Goal: Information Seeking & Learning: Learn about a topic

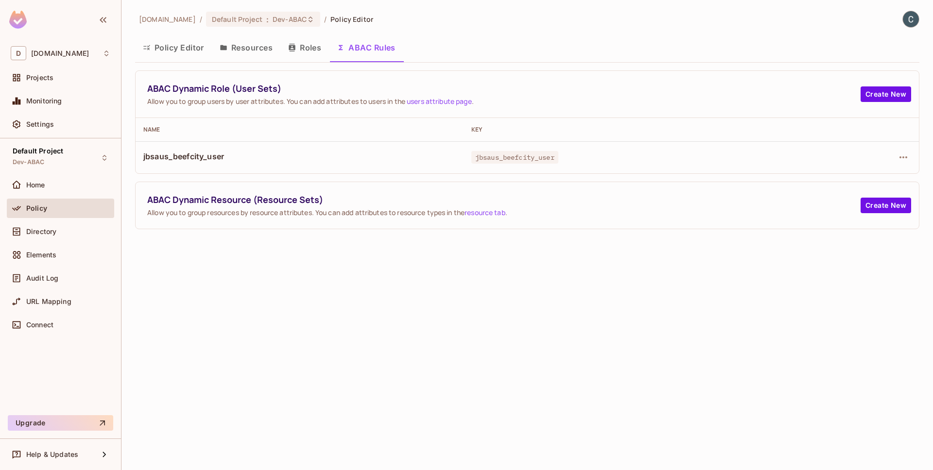
click at [597, 322] on div "dev.meqinsights.com / Default Project : Dev-ABAC / Policy Editor Policy Editor …" at bounding box center [527, 235] width 812 height 470
click at [366, 322] on div "dev.meqinsights.com / Default Project : Dev-ABAC / Policy Editor Policy Editor …" at bounding box center [527, 235] width 812 height 470
click at [371, 319] on div "dev.meqinsights.com / Default Project : Dev-ABAC / Policy Editor Policy Editor …" at bounding box center [527, 235] width 812 height 470
click at [526, 322] on div "dev.meqinsights.com / Default Project : Dev-ABAC / Policy Editor Policy Editor …" at bounding box center [527, 235] width 812 height 470
click at [465, 322] on div "dev.meqinsights.com / Default Project : Dev-ABAC / Policy Editor Policy Editor …" at bounding box center [527, 235] width 812 height 470
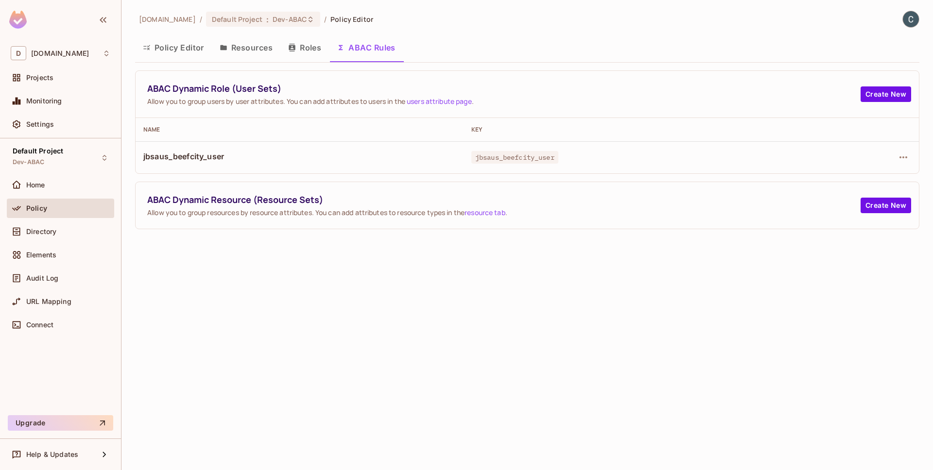
click at [479, 309] on div "dev.meqinsights.com / Default Project : Dev-ABAC / Policy Editor Policy Editor …" at bounding box center [527, 235] width 812 height 470
click at [472, 326] on div "dev.meqinsights.com / Default Project : Dev-ABAC / Policy Editor Policy Editor …" at bounding box center [527, 235] width 812 height 470
click at [330, 339] on div "dev.meqinsights.com / Default Project : Dev-ABAC / Policy Editor Policy Editor …" at bounding box center [527, 235] width 812 height 470
click at [443, 312] on div "dev.meqinsights.com / Default Project : Dev-ABAC / Policy Editor Policy Editor …" at bounding box center [527, 235] width 812 height 470
click at [323, 156] on span "jbsaus_beefcity_user" at bounding box center [299, 156] width 312 height 11
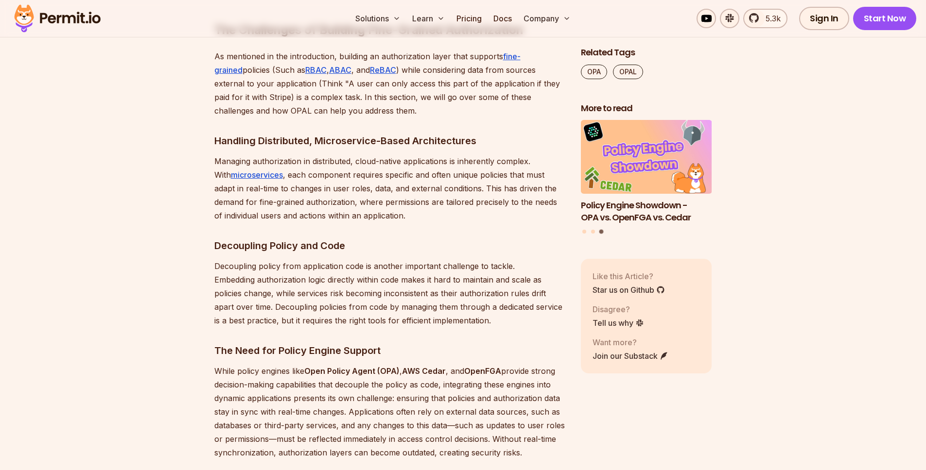
scroll to position [1166, 0]
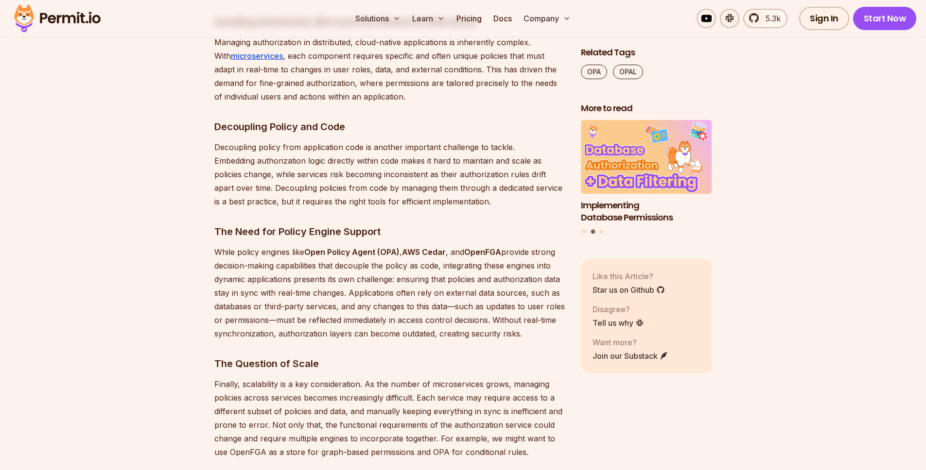
click at [430, 226] on h3 "The Need for Policy Engine Support" at bounding box center [389, 232] width 351 height 16
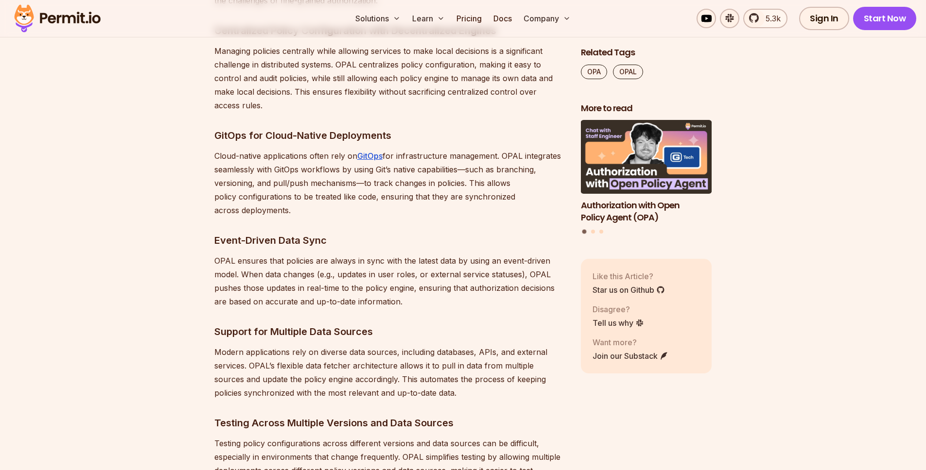
scroll to position [2244, 0]
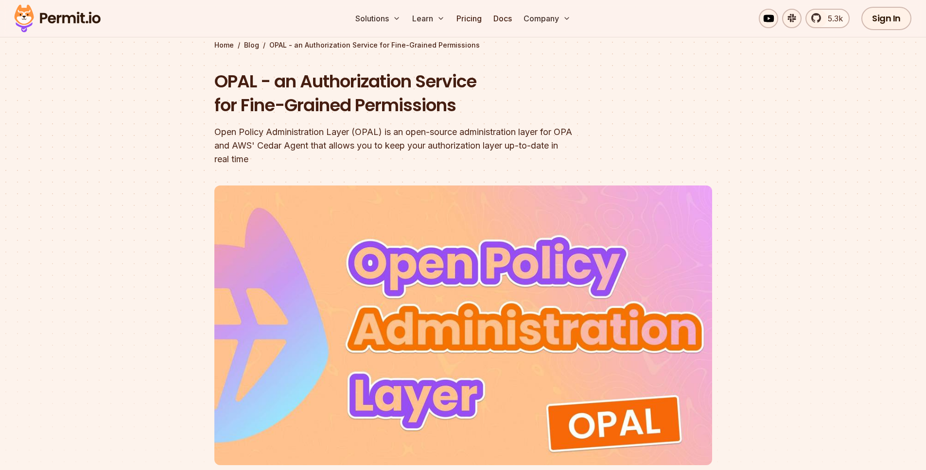
scroll to position [0, 0]
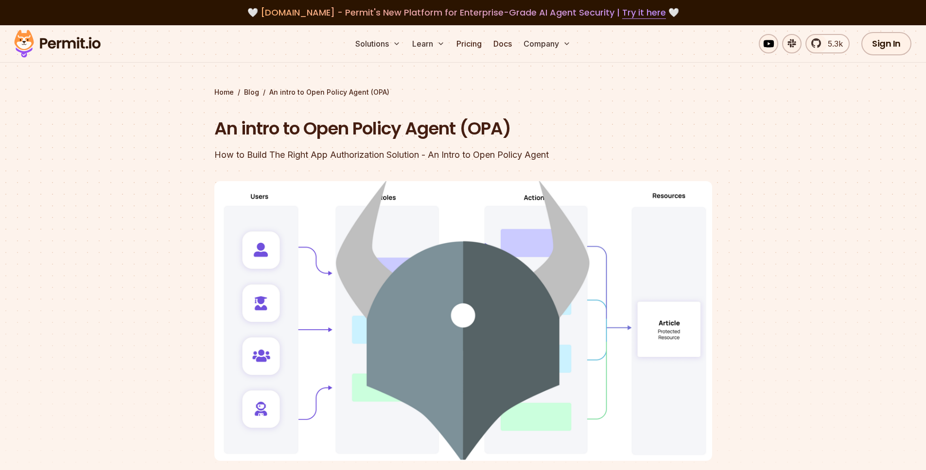
click at [622, 128] on header "An intro to Open Policy Agent (OPA) How to Build The Right App Authorization So…" at bounding box center [463, 315] width 498 height 397
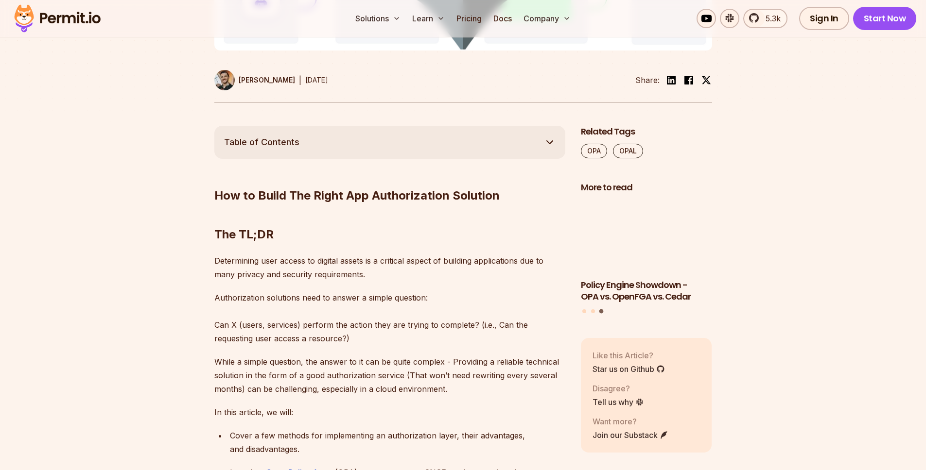
scroll to position [554, 0]
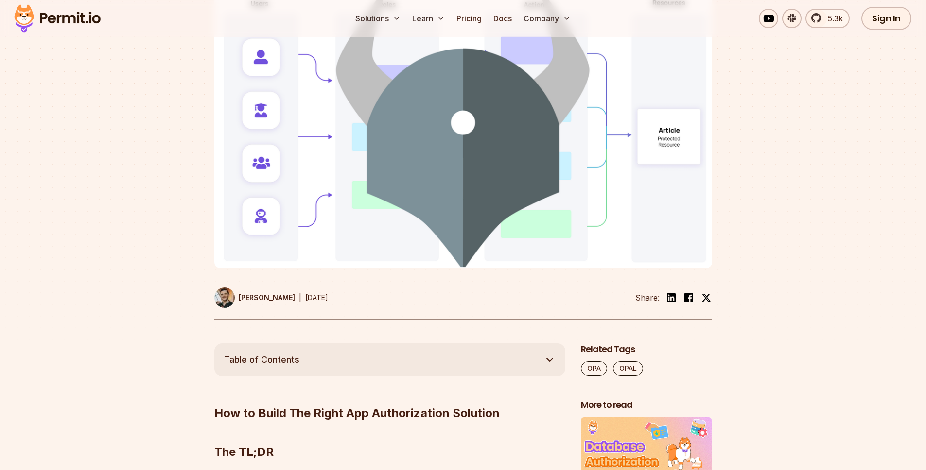
scroll to position [0, 0]
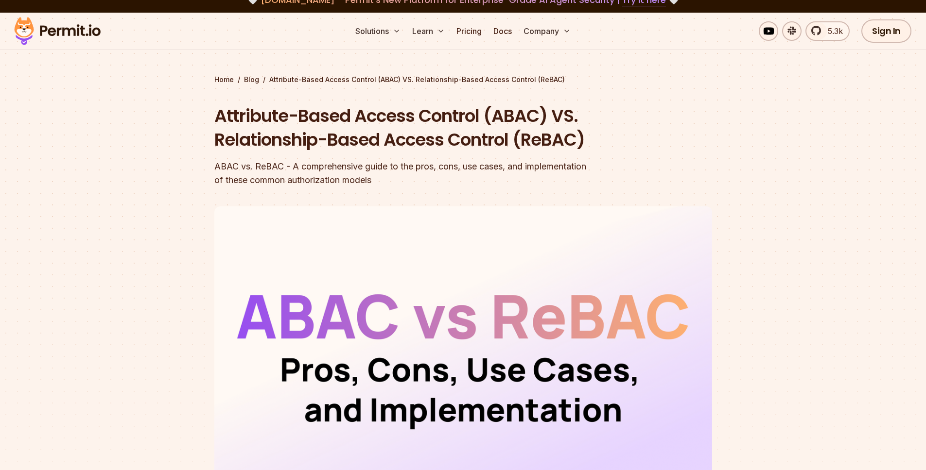
scroll to position [19, 0]
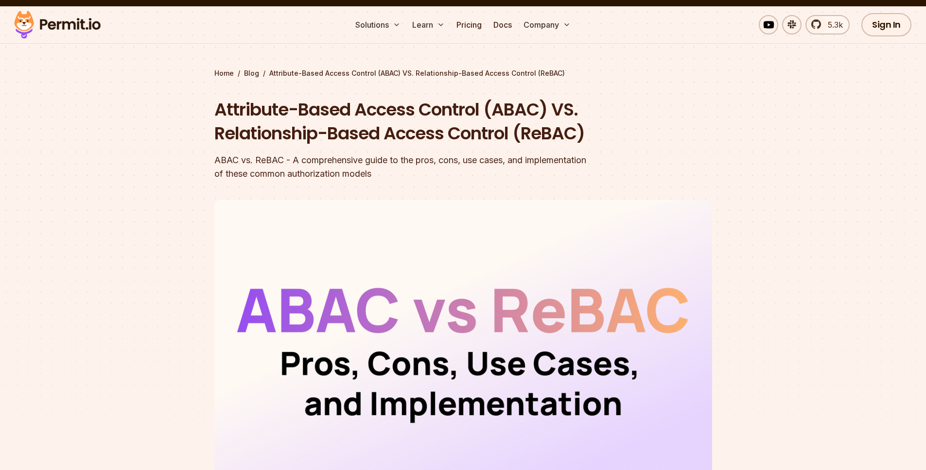
click at [638, 175] on header "Attribute-Based Access Control (ABAC) VS. Relationship-Based Access Control (Re…" at bounding box center [463, 315] width 498 height 434
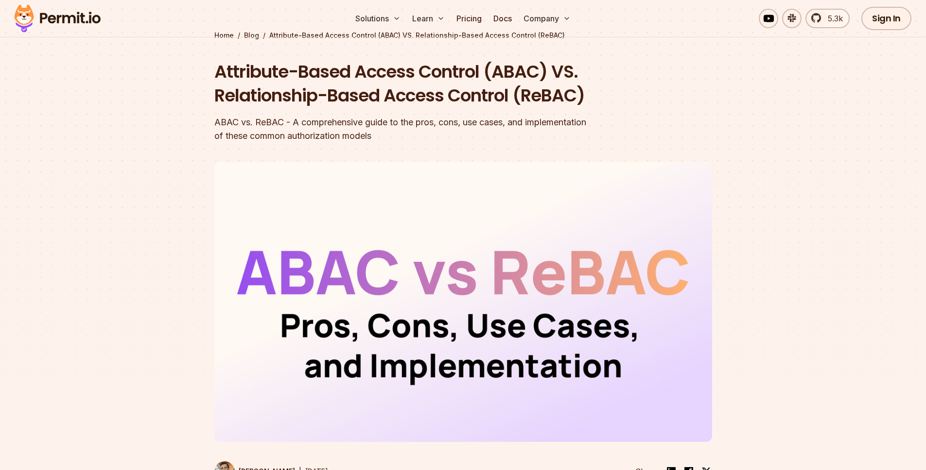
scroll to position [0, 0]
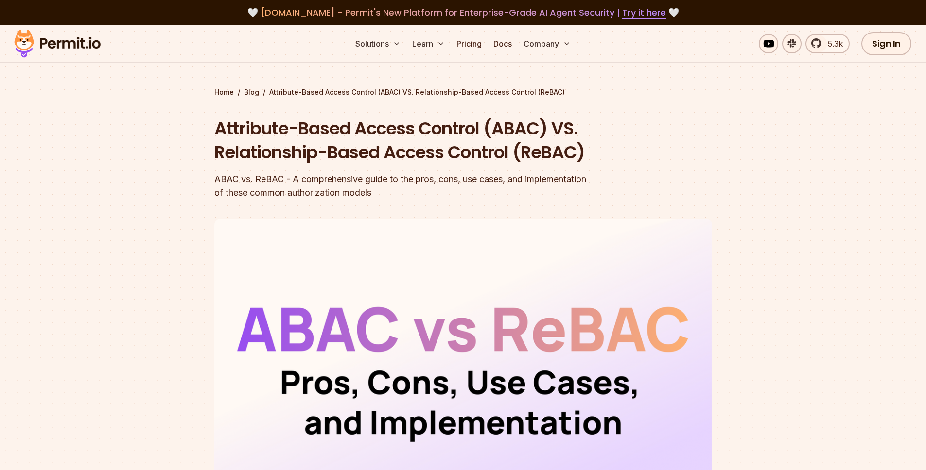
click at [542, 126] on h1 "Attribute-Based Access Control (ABAC) VS. Relationship-Based Access Control (Re…" at bounding box center [400, 141] width 373 height 48
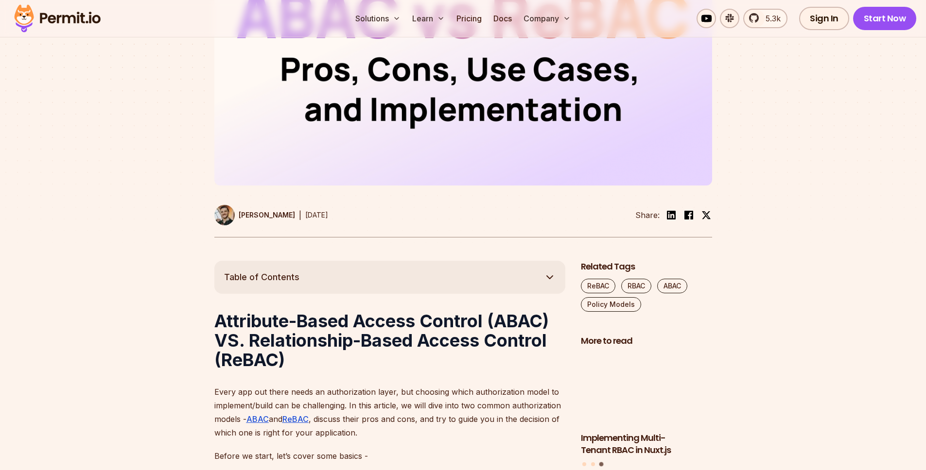
scroll to position [308, 0]
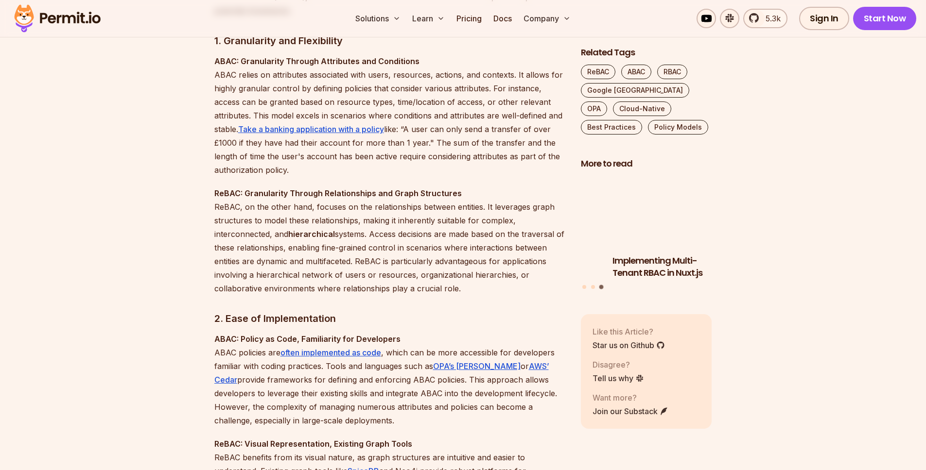
scroll to position [1517, 0]
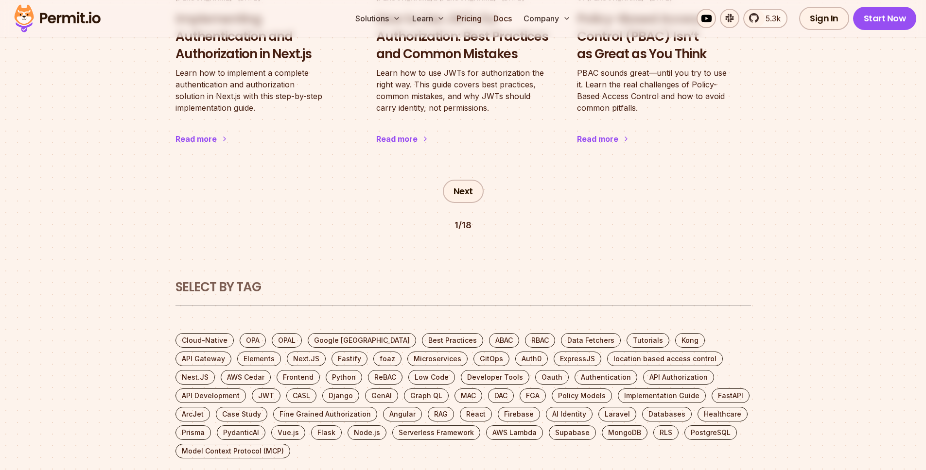
scroll to position [1612, 0]
